Goal: Complete application form

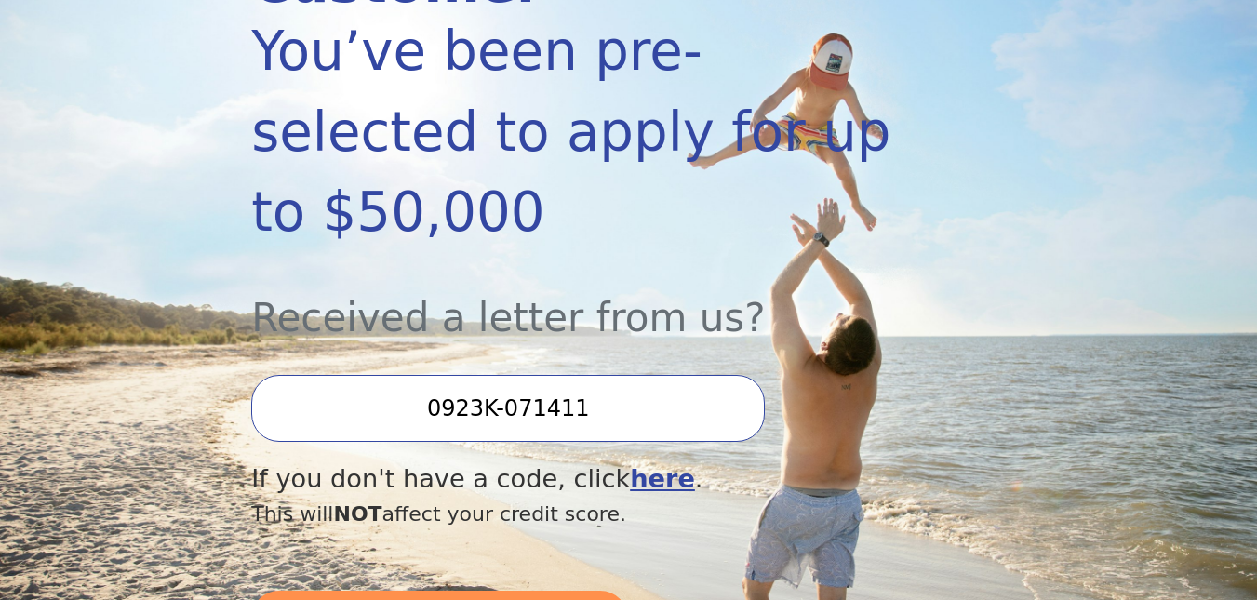
scroll to position [465, 0]
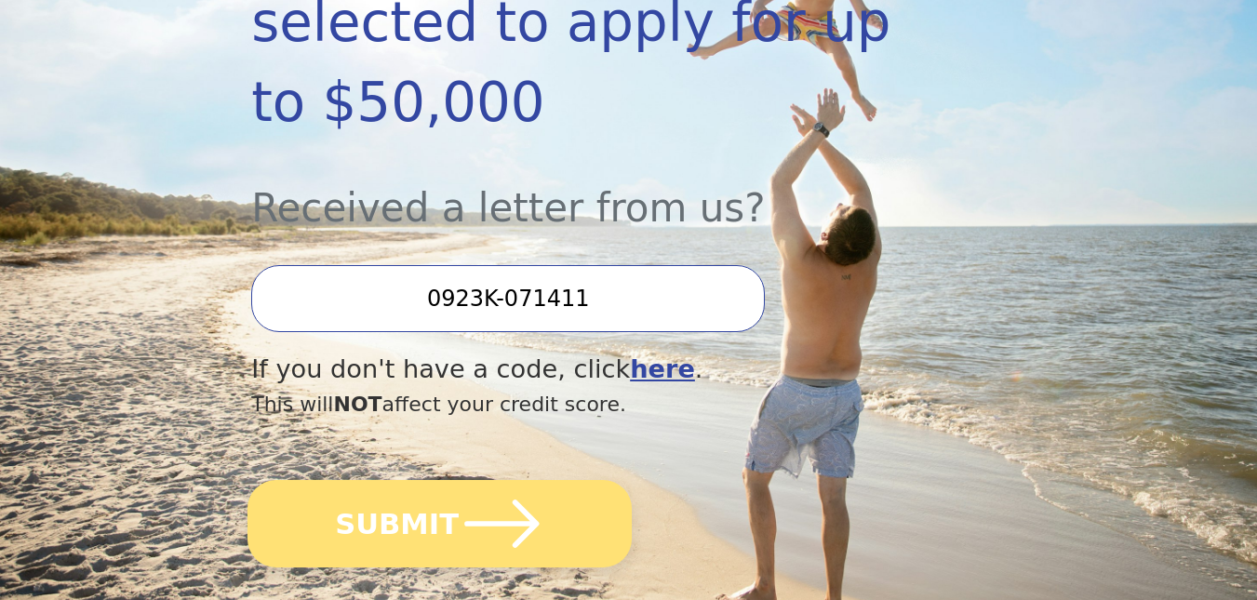
click at [423, 480] on button "SUBMIT" at bounding box center [440, 523] width 384 height 87
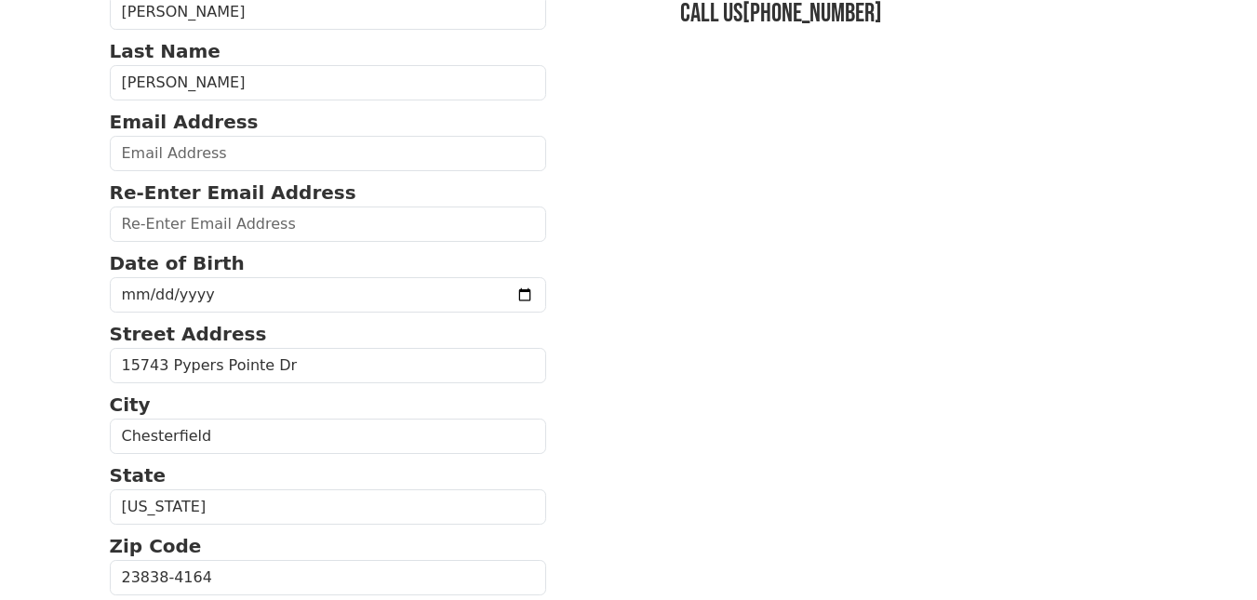
scroll to position [186, 0]
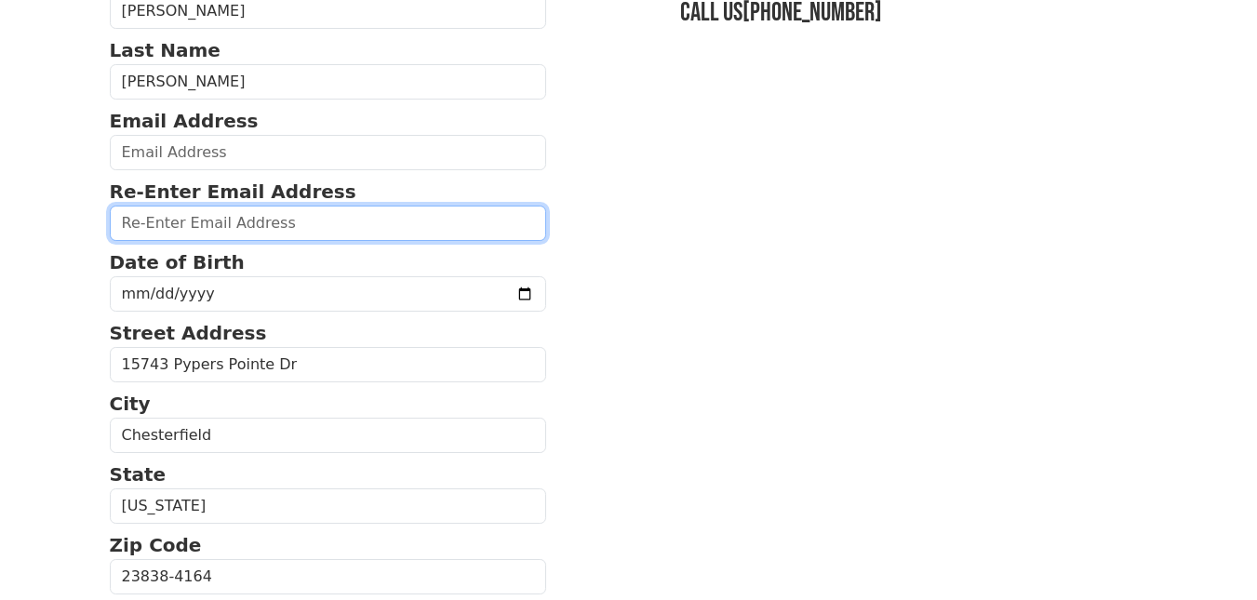
click at [274, 226] on input "email" at bounding box center [328, 223] width 437 height 35
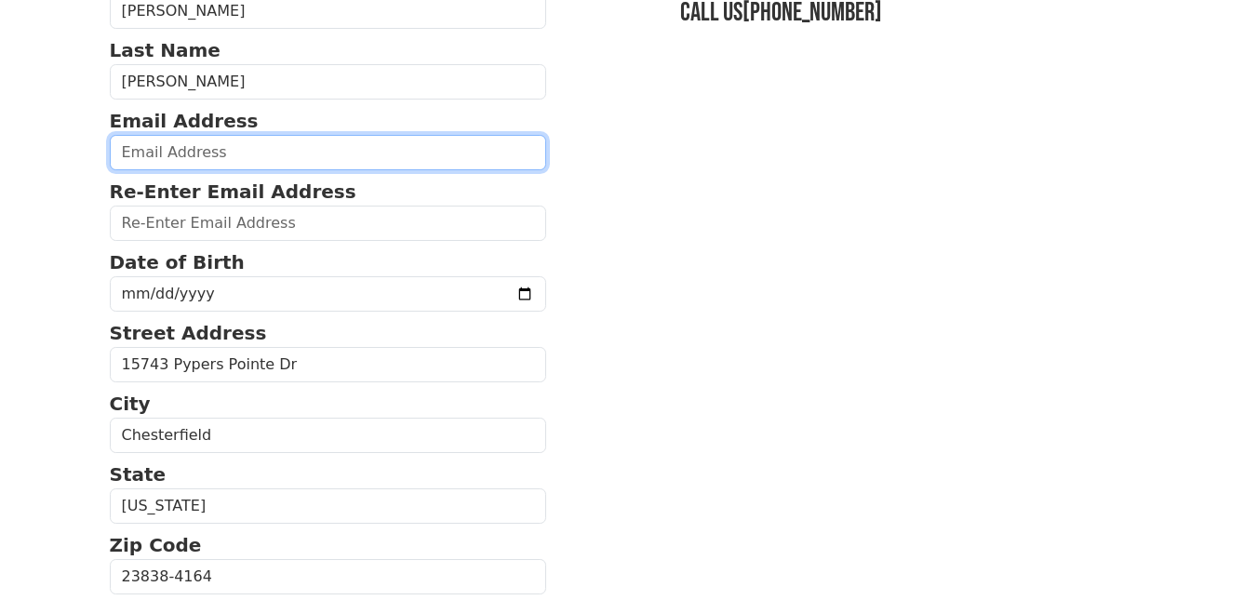
click at [256, 147] on input "email" at bounding box center [328, 152] width 437 height 35
type input "[EMAIL_ADDRESS][DOMAIN_NAME]"
type input "(804) 638-3540"
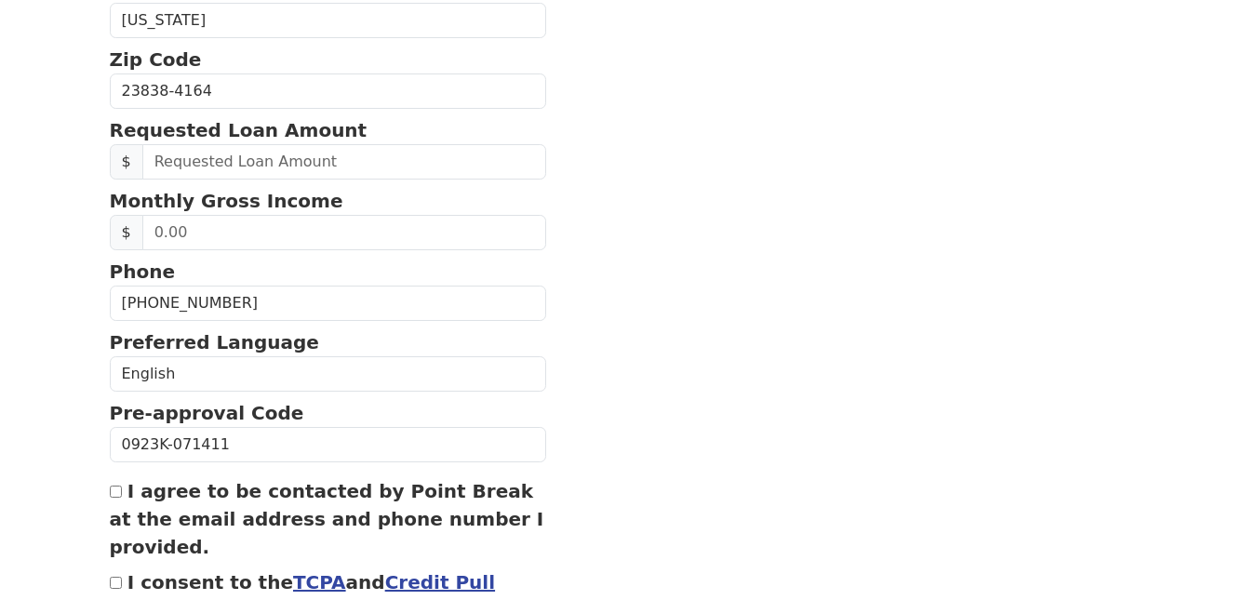
scroll to position [675, 0]
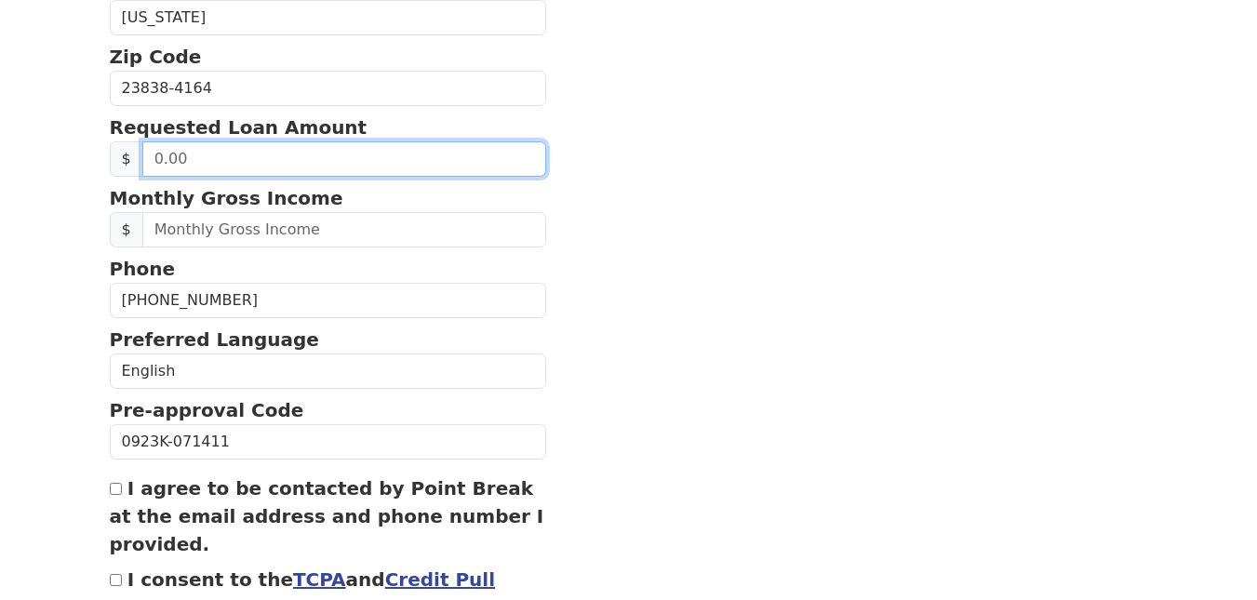
click at [352, 162] on input "text" at bounding box center [344, 158] width 405 height 35
type input "20,000.00"
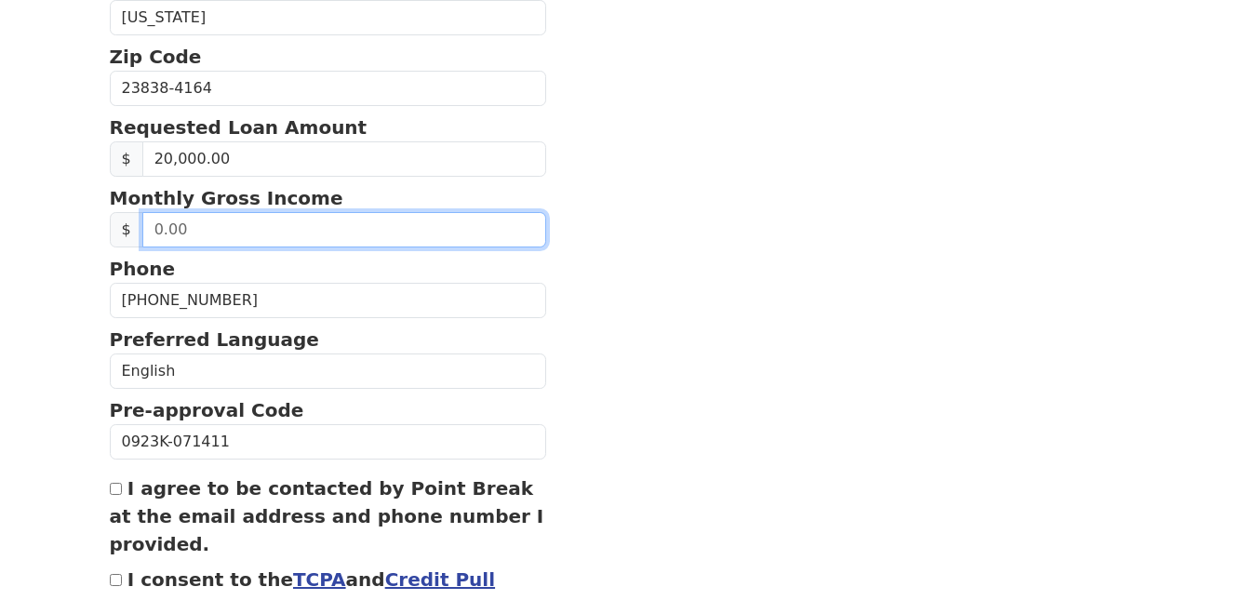
click at [302, 223] on input "text" at bounding box center [344, 229] width 405 height 35
type input "6.00"
type input "5,000.00"
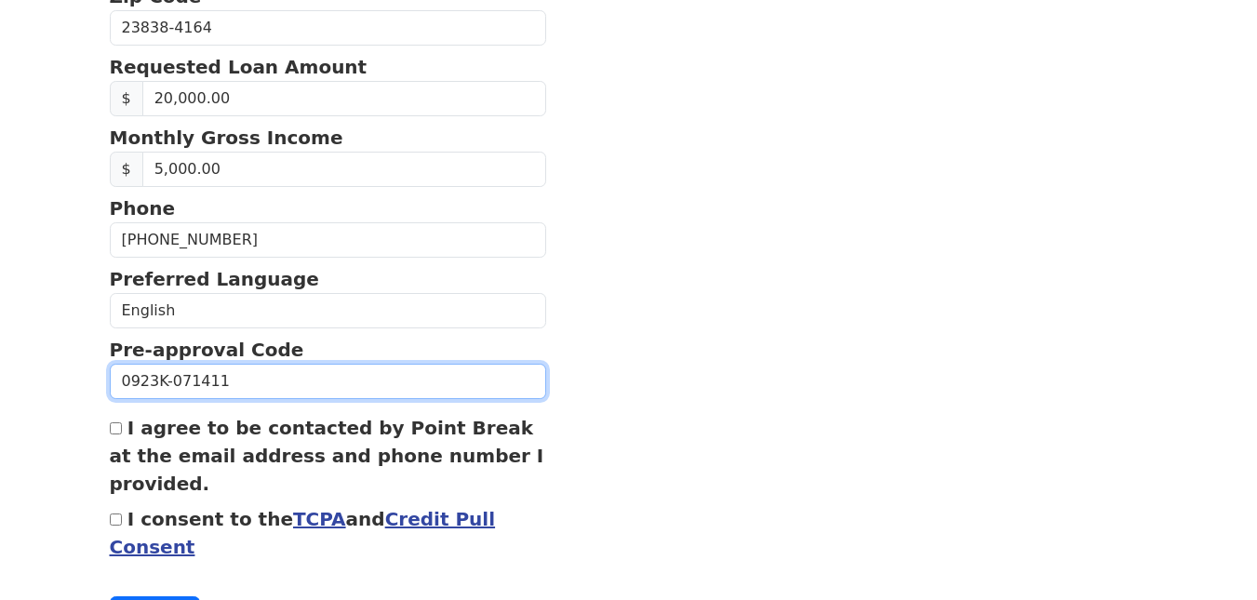
scroll to position [768, 0]
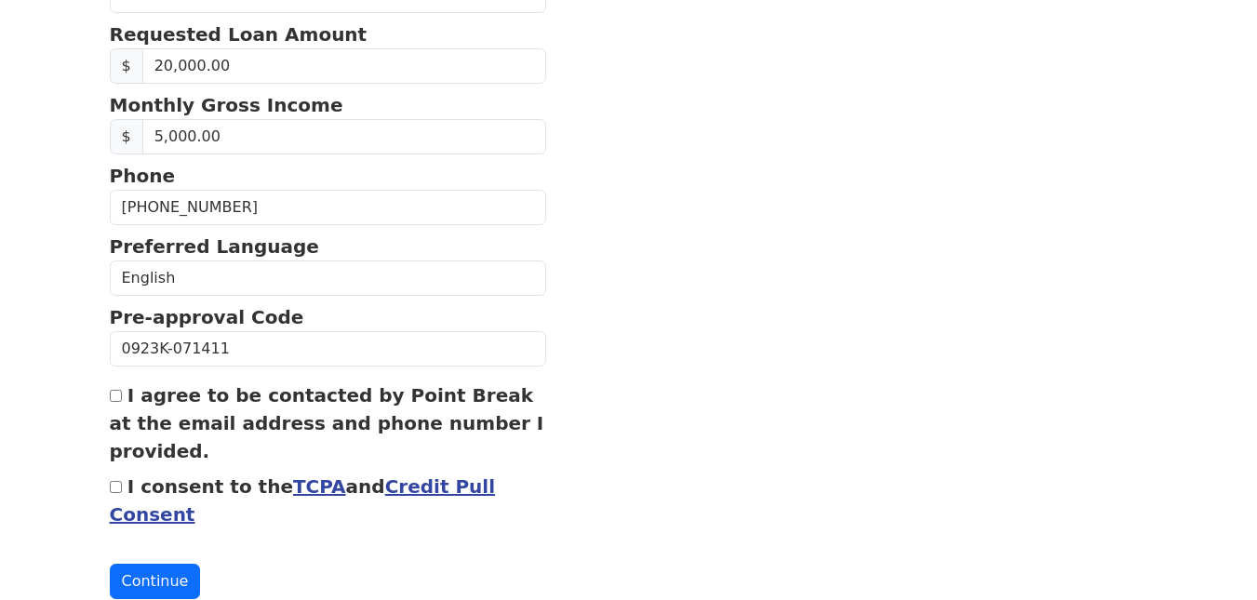
click at [115, 397] on input "I agree to be contacted by Point Break at the email address and phone number I …" at bounding box center [116, 396] width 12 height 12
checkbox input "true"
click at [113, 485] on input "I consent to the TCPA and Credit Pull Consent" at bounding box center [116, 487] width 12 height 12
checkbox input "true"
click at [146, 577] on button "Continue" at bounding box center [155, 581] width 91 height 35
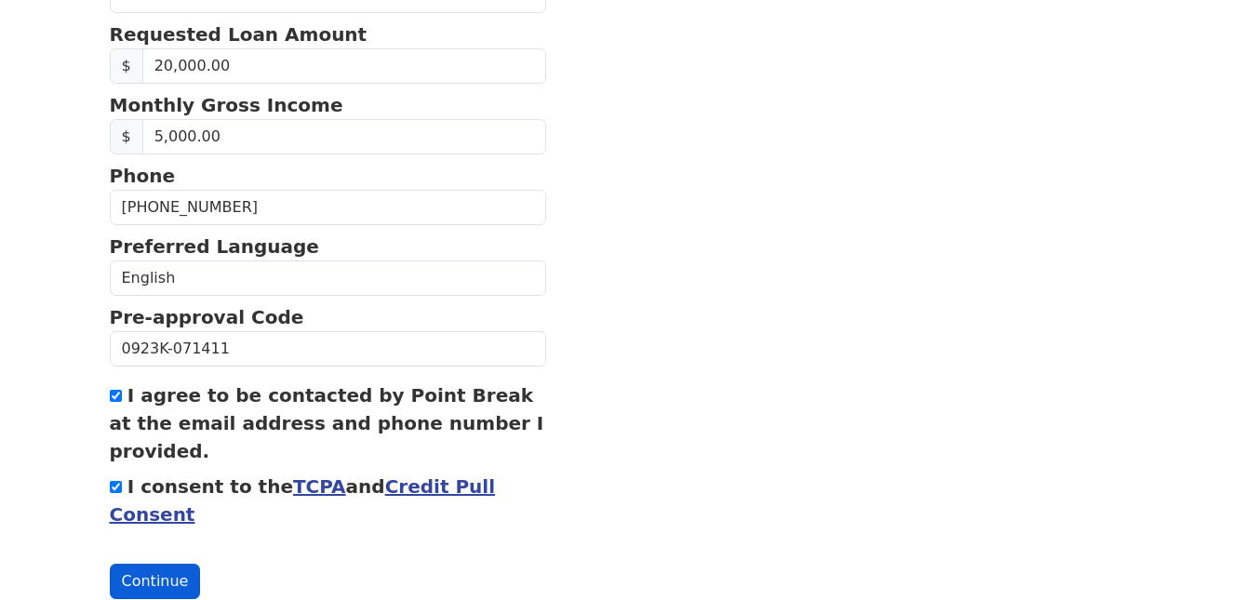
scroll to position [795, 0]
click at [150, 575] on button "Continue" at bounding box center [155, 581] width 91 height 35
click at [151, 580] on button "Continue" at bounding box center [155, 581] width 91 height 35
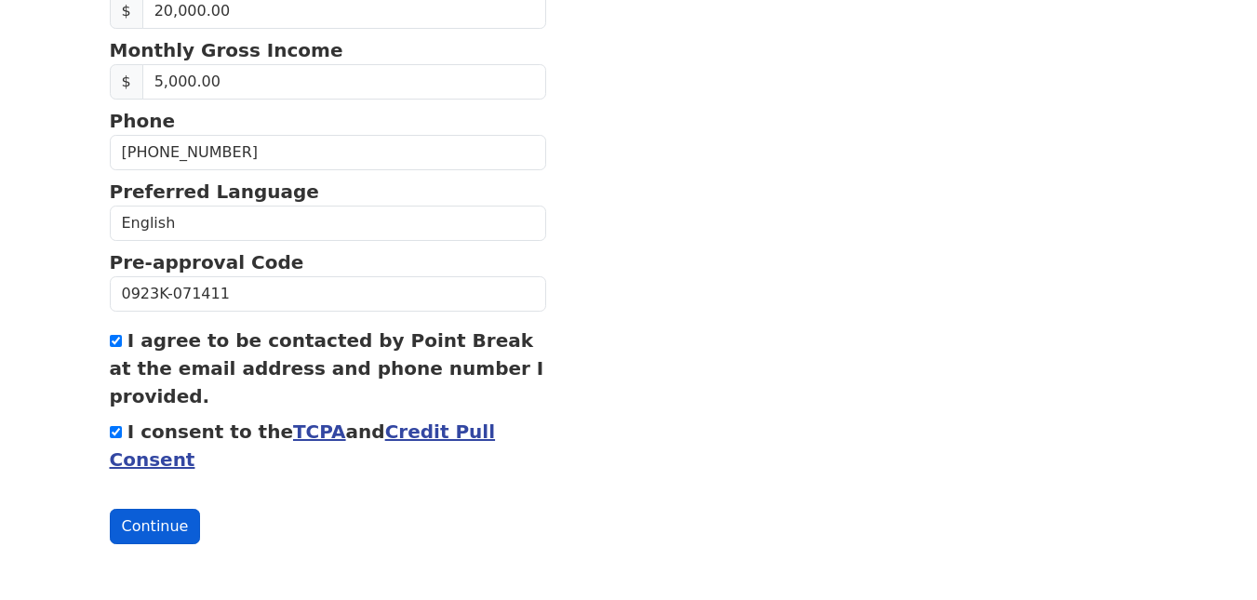
click at [143, 534] on button "Continue" at bounding box center [155, 526] width 91 height 35
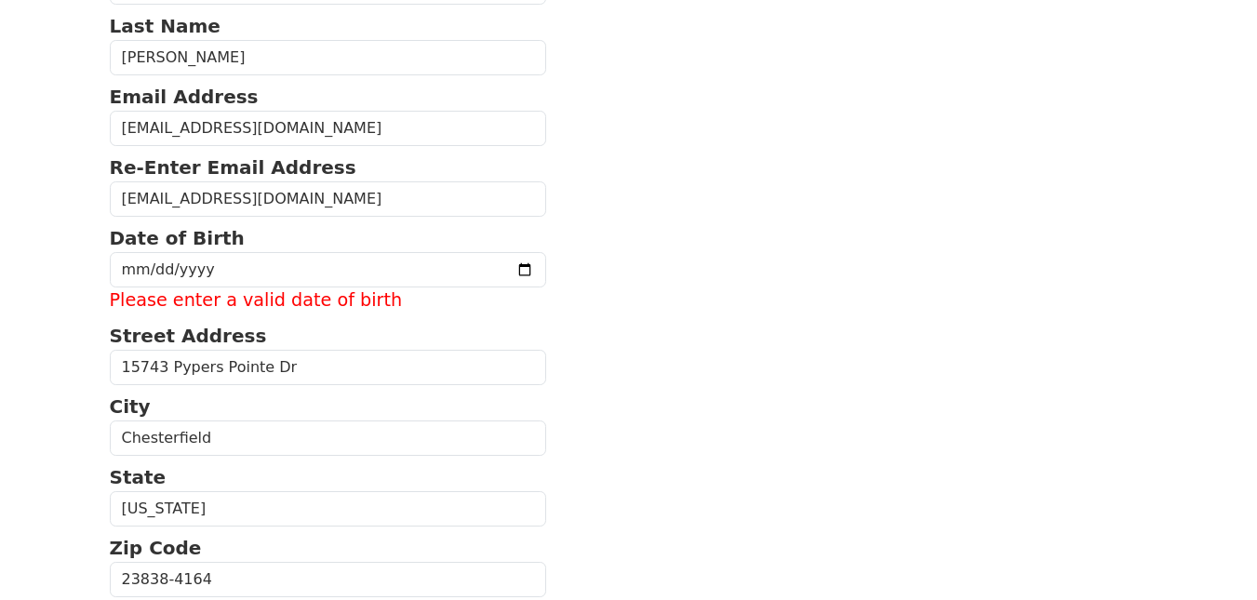
scroll to position [198, 0]
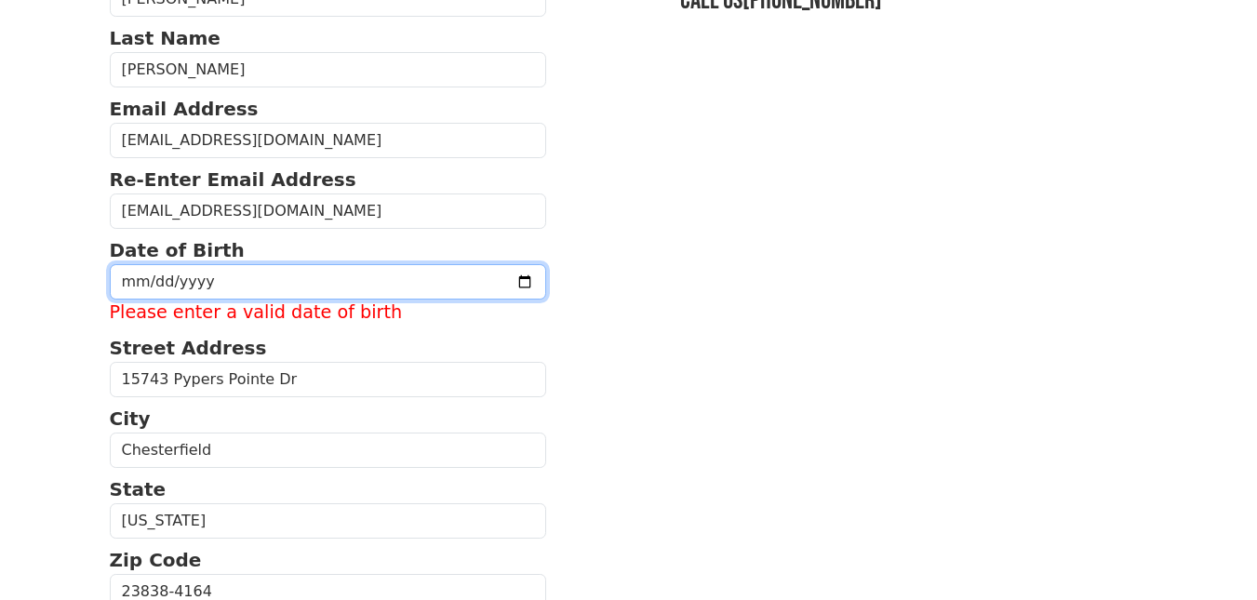
click at [194, 284] on input "date" at bounding box center [328, 281] width 437 height 35
click at [131, 282] on input "date" at bounding box center [328, 281] width 437 height 35
type input "1971-09-23"
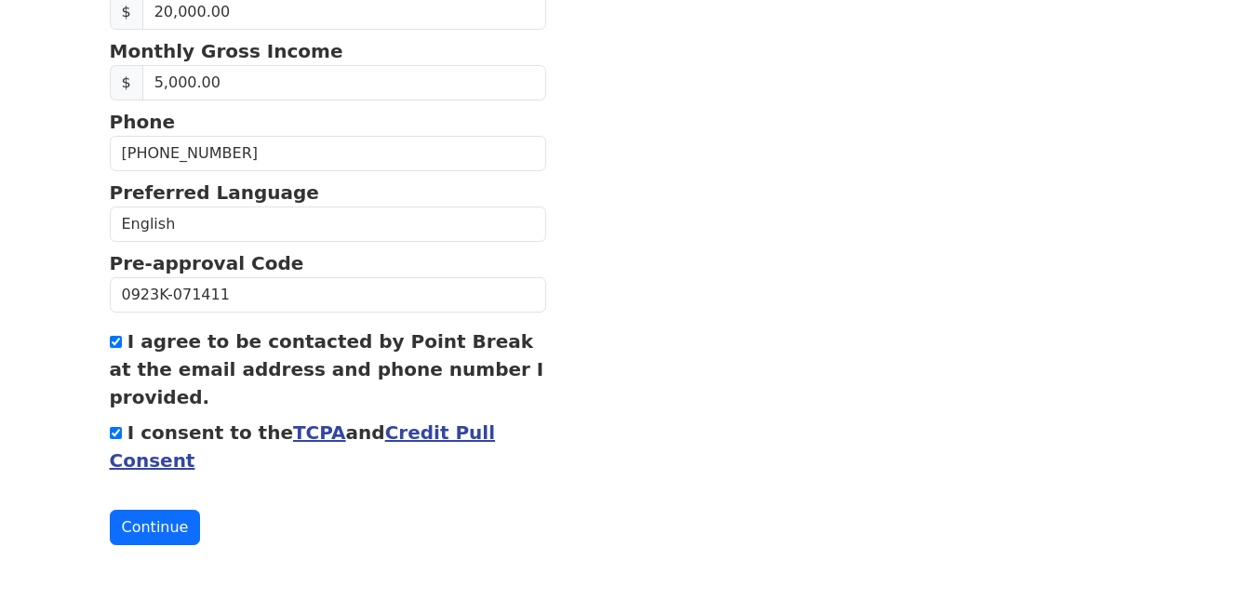
scroll to position [823, 0]
click at [148, 529] on button "Continue" at bounding box center [155, 526] width 91 height 35
